Goal: Check status: Check status

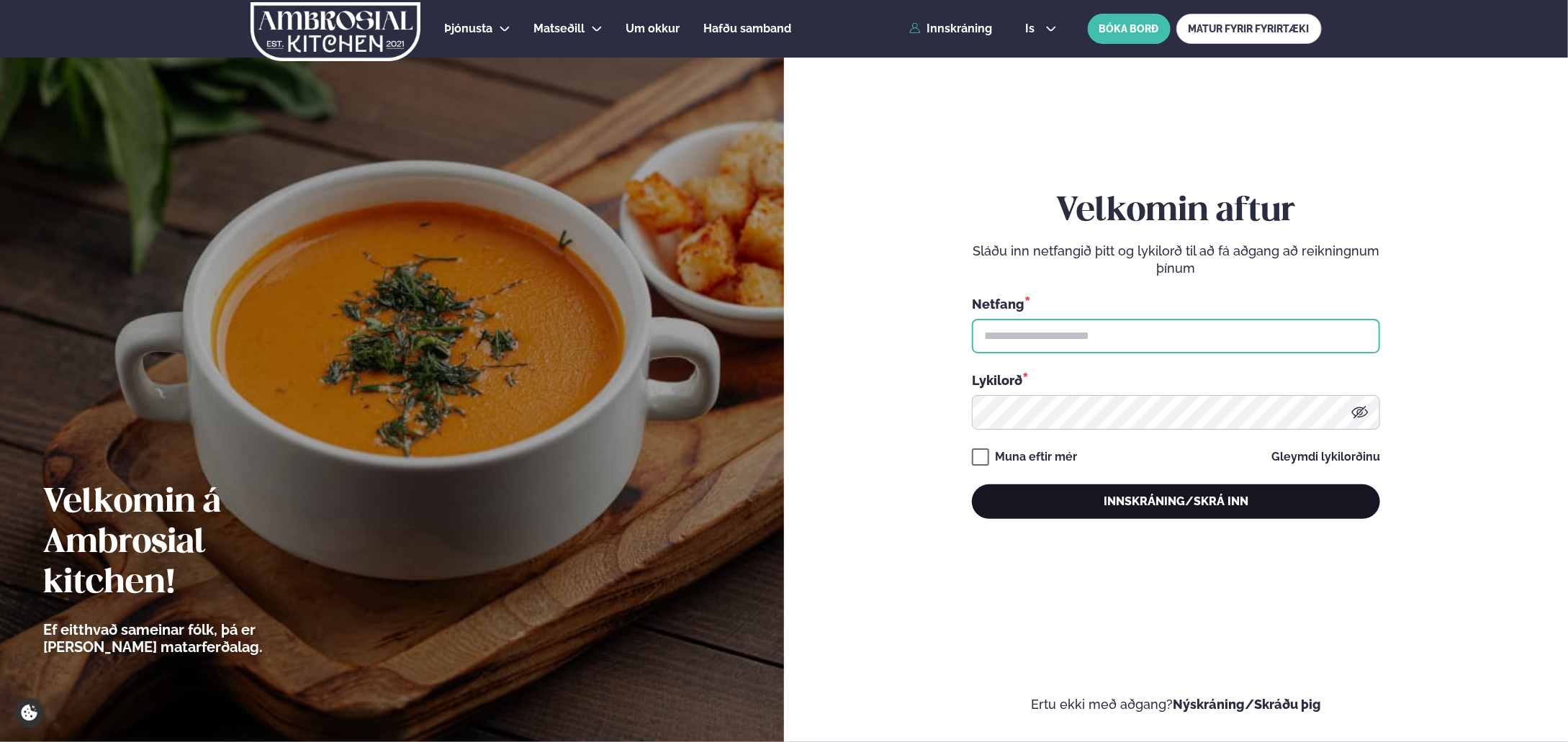
type input "**********"
click at [1205, 505] on button "Innskráning/Skrá inn" at bounding box center [1176, 502] width 408 height 35
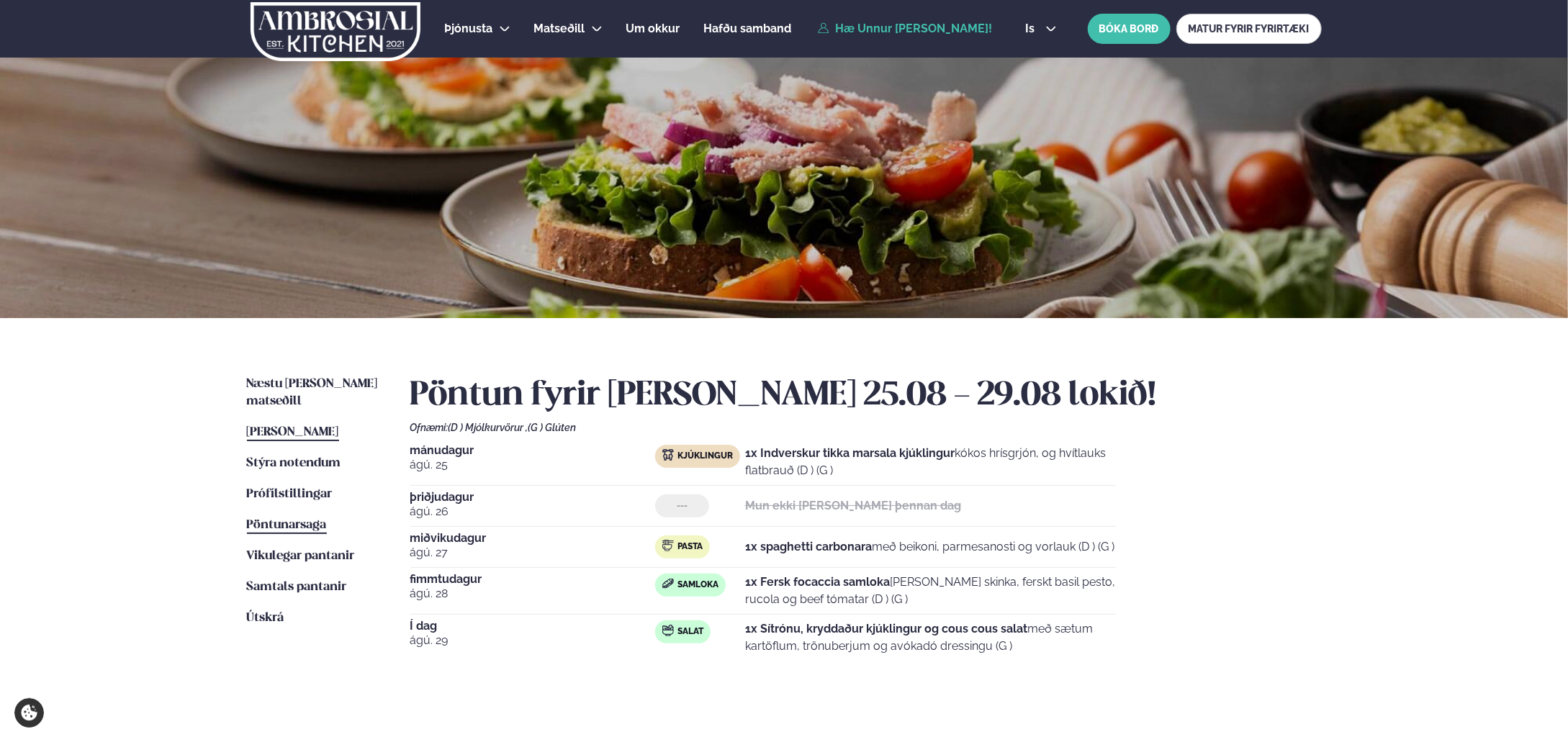
click at [258, 519] on span "Pöntunarsaga" at bounding box center [287, 525] width 80 height 12
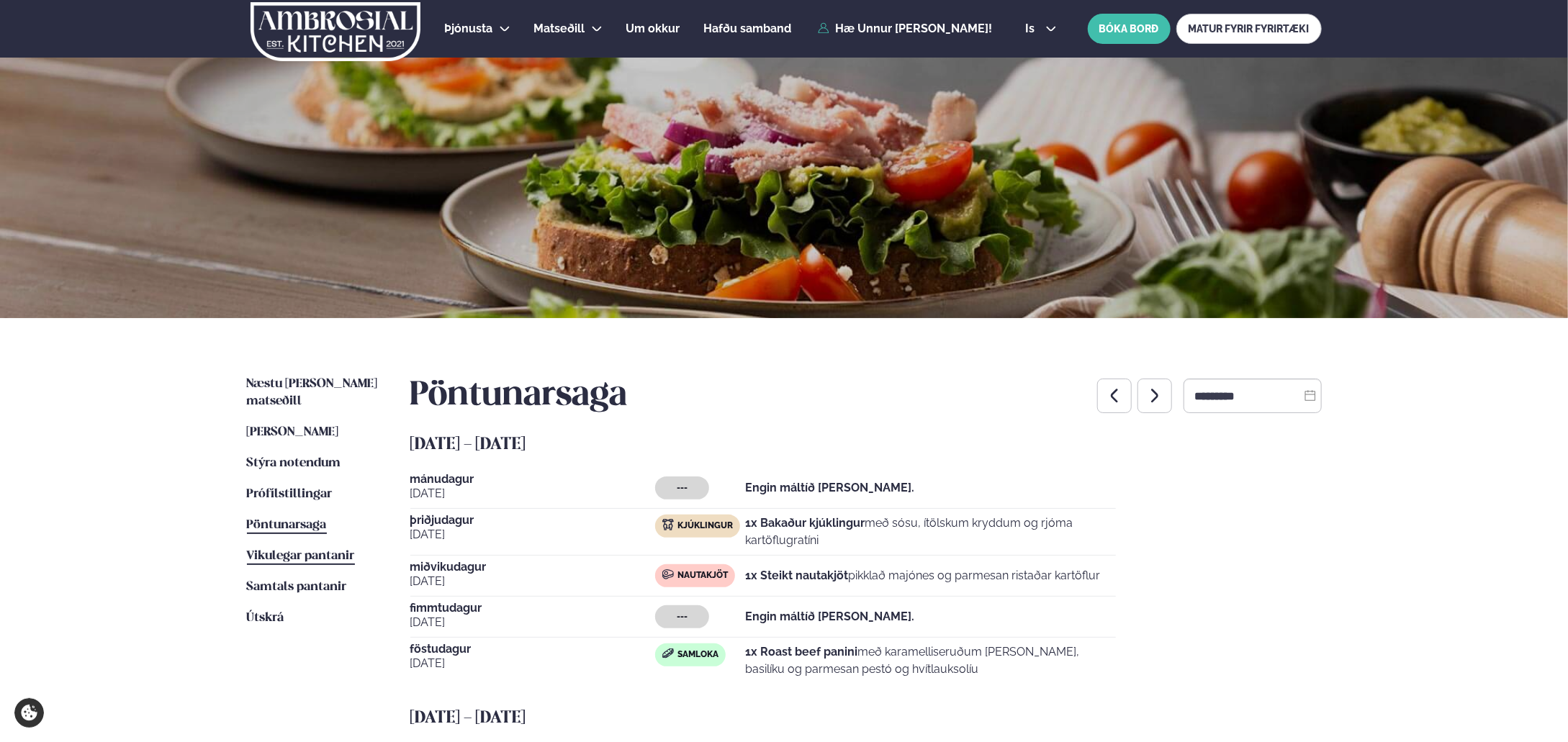
click at [333, 550] on span "Vikulegar pantanir" at bounding box center [301, 556] width 108 height 12
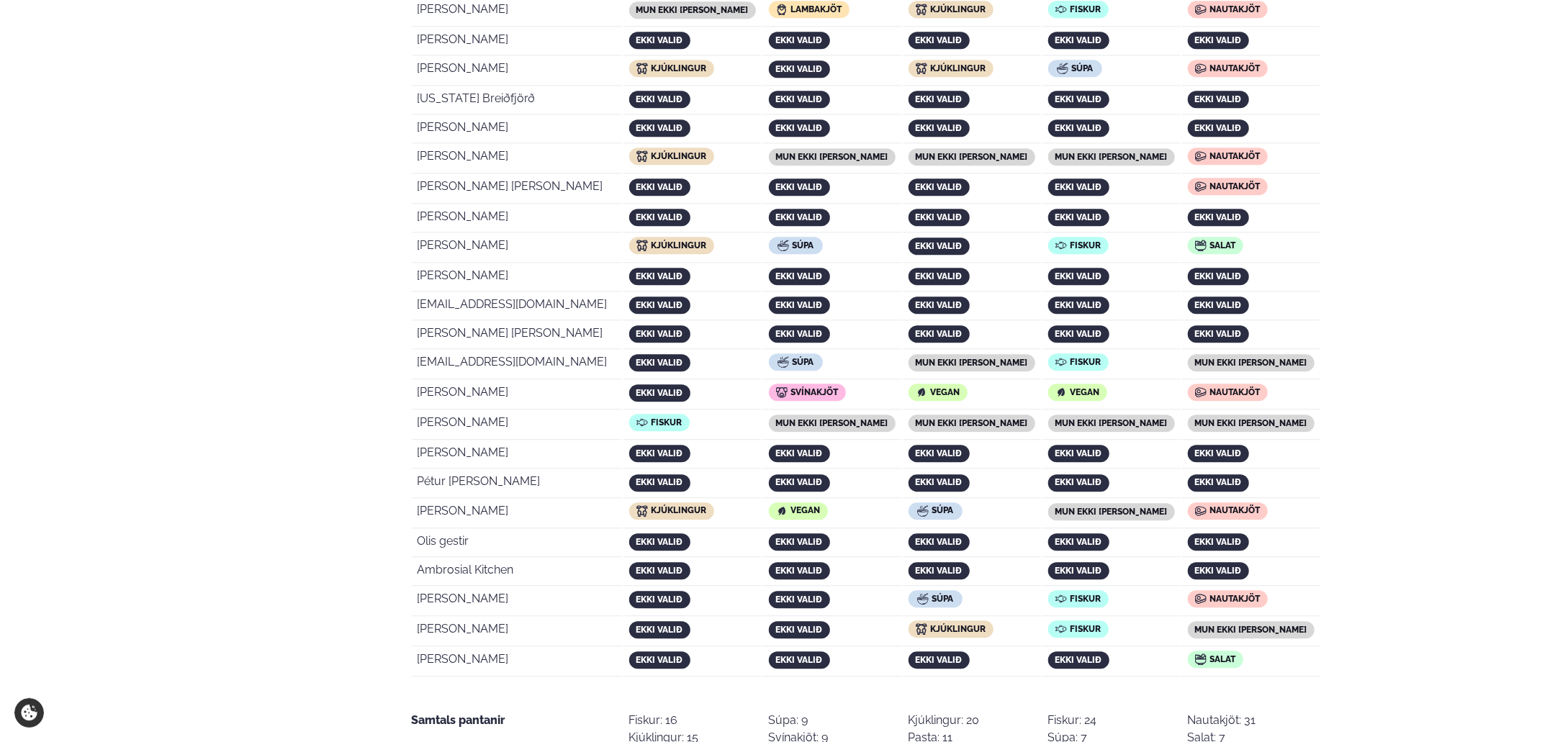
scroll to position [2713, 0]
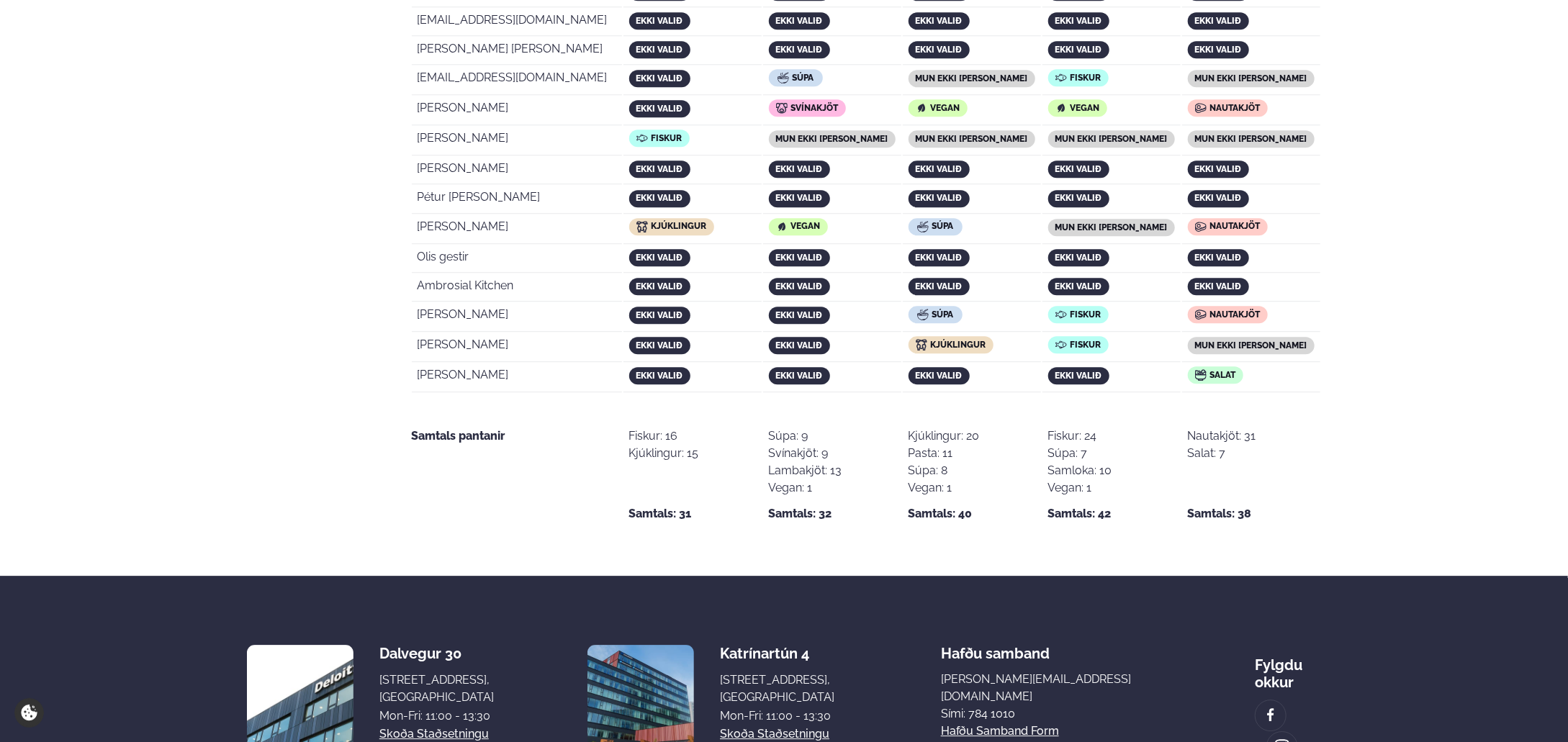
drag, startPoint x: 415, startPoint y: 235, endPoint x: 1281, endPoint y: 260, distance: 866.4
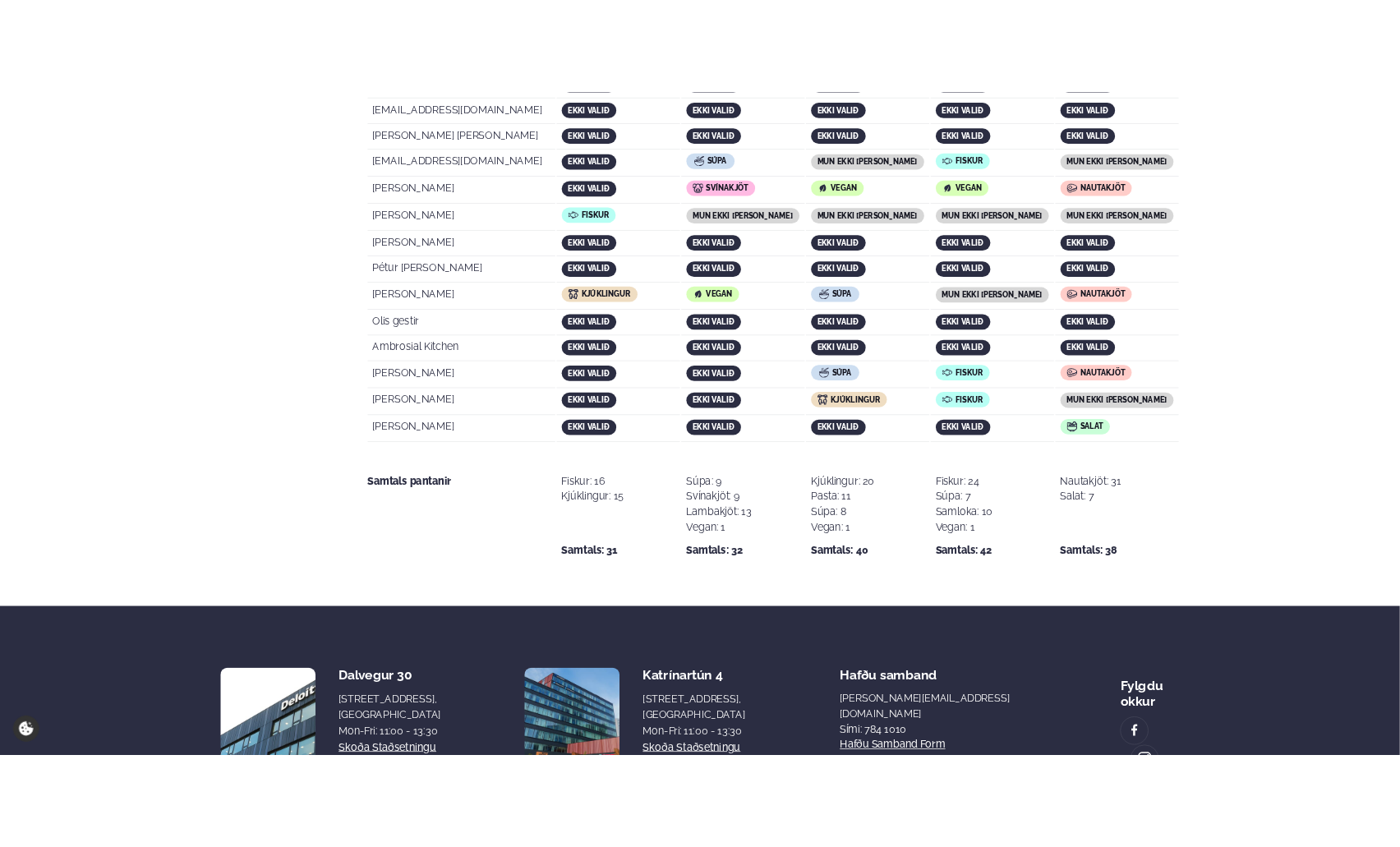
scroll to position [3096, 0]
